Goal: Information Seeking & Learning: Learn about a topic

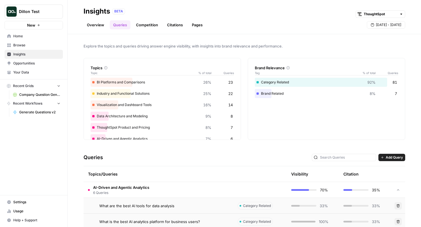
scroll to position [1, 0]
click at [143, 31] on header "Insights BETA ThoughtSpot Overview Queries Competition Citations Pages [DATE] -…" at bounding box center [245, 17] width 354 height 34
click at [143, 26] on link "Competition" at bounding box center [147, 24] width 29 height 9
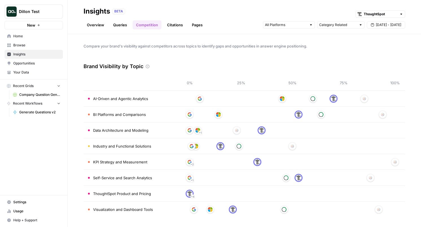
click at [179, 23] on link "Citations" at bounding box center [175, 24] width 23 height 9
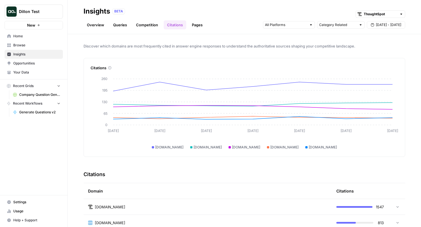
click at [194, 24] on link "Pages" at bounding box center [198, 24] width 18 height 9
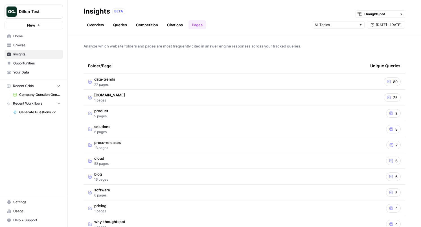
click at [93, 22] on link "Overview" at bounding box center [96, 24] width 24 height 9
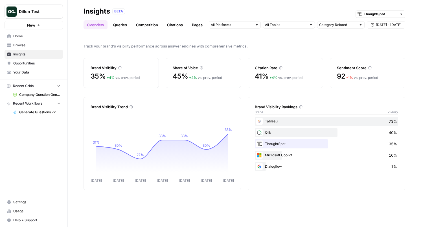
click at [119, 32] on header "Insights BETA ThoughtSpot Overview Queries Competition Citations Pages Category…" at bounding box center [245, 17] width 354 height 34
click at [119, 26] on link "Queries" at bounding box center [120, 24] width 21 height 9
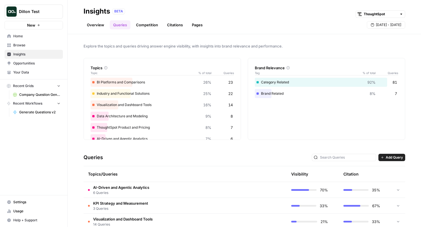
scroll to position [16, 0]
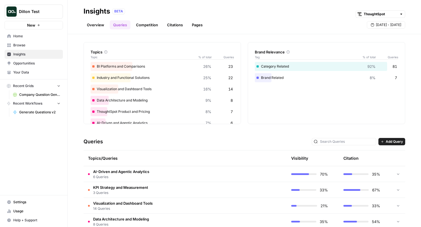
click at [120, 170] on span "AI-Driven and Agentic Analytics" at bounding box center [121, 172] width 56 height 6
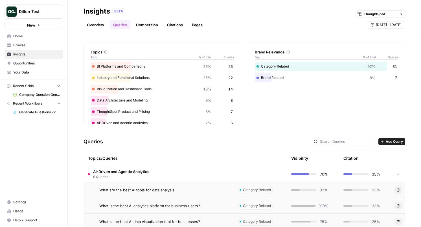
click at [154, 193] on td "What are the best AI tools for data analysis" at bounding box center [159, 190] width 150 height 16
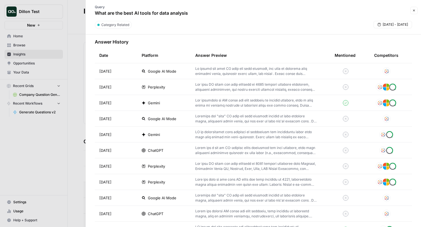
scroll to position [137, 0]
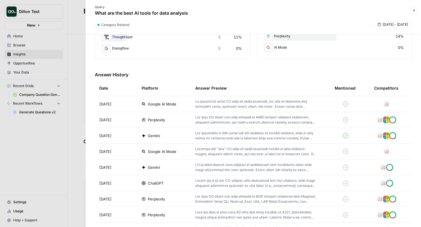
click at [225, 101] on p at bounding box center [255, 104] width 121 height 10
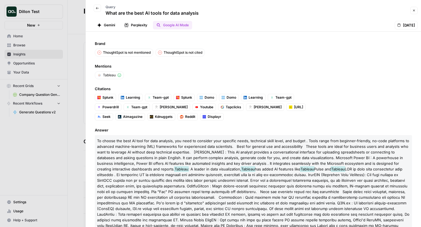
click at [137, 23] on button "Perplexity" at bounding box center [136, 25] width 30 height 8
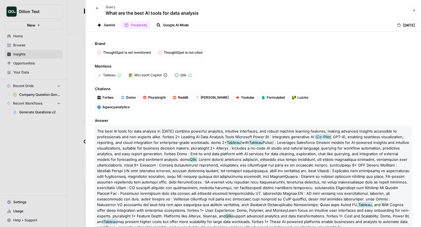
click at [104, 24] on button "Gemini" at bounding box center [106, 25] width 25 height 8
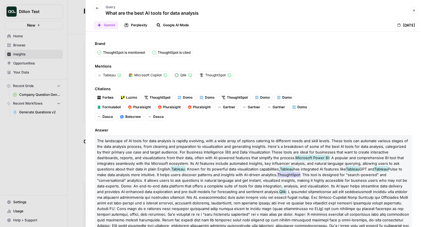
click at [77, 147] on div at bounding box center [210, 113] width 421 height 227
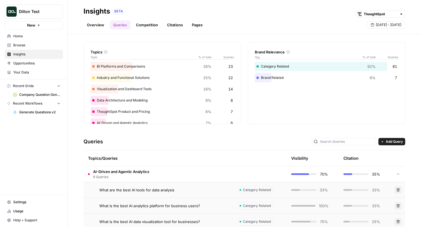
click at [101, 23] on link "Overview" at bounding box center [96, 24] width 24 height 9
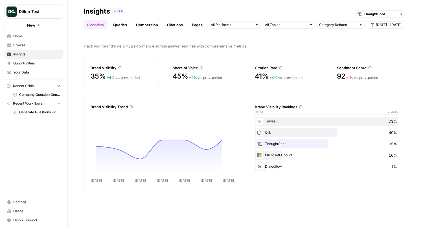
click at [124, 22] on link "Queries" at bounding box center [120, 24] width 21 height 9
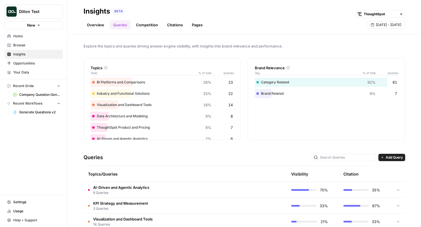
click at [151, 25] on link "Competition" at bounding box center [147, 24] width 29 height 9
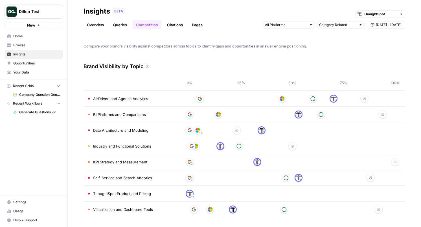
click at [179, 24] on link "Citations" at bounding box center [175, 24] width 23 height 9
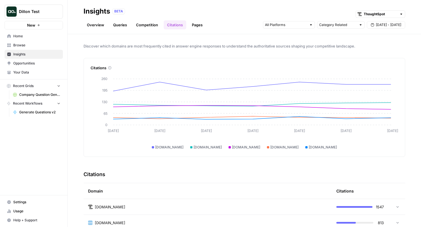
click at [194, 25] on link "Pages" at bounding box center [198, 24] width 18 height 9
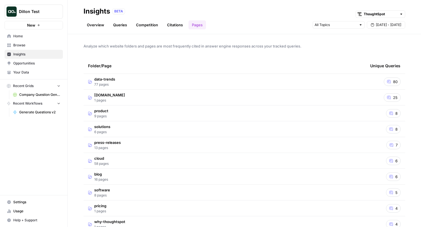
click at [194, 25] on link "Pages" at bounding box center [198, 24] width 18 height 9
click at [31, 203] on span "Settings" at bounding box center [36, 201] width 47 height 5
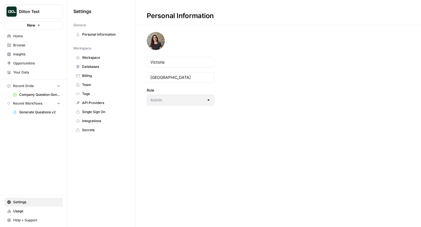
click at [23, 69] on link "Your Data" at bounding box center [34, 72] width 58 height 9
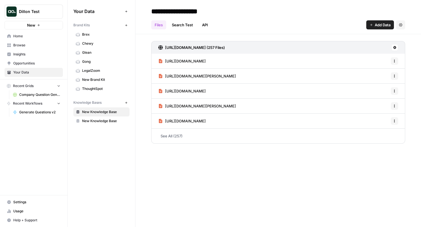
click at [227, 197] on div "**********" at bounding box center [279, 113] width 286 height 227
